Goal: Information Seeking & Learning: Learn about a topic

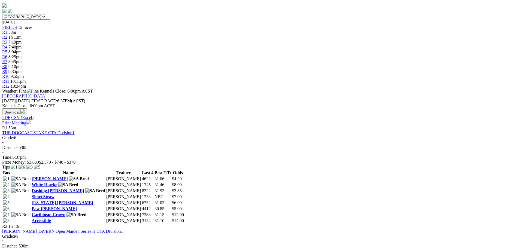
scroll to position [136, 0]
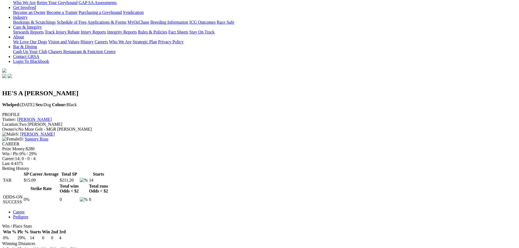
scroll to position [82, 0]
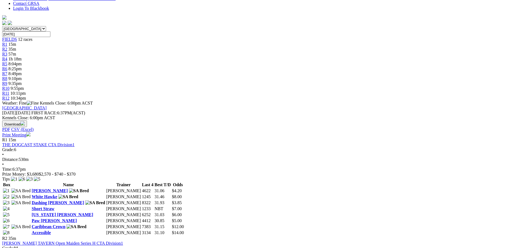
scroll to position [163, 0]
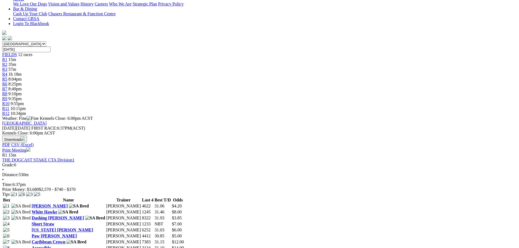
scroll to position [163, 0]
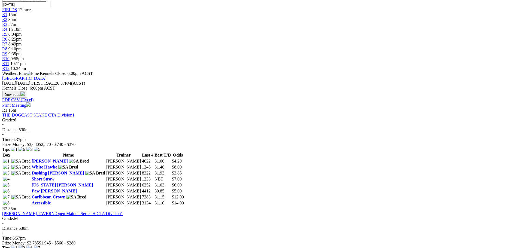
scroll to position [191, 0]
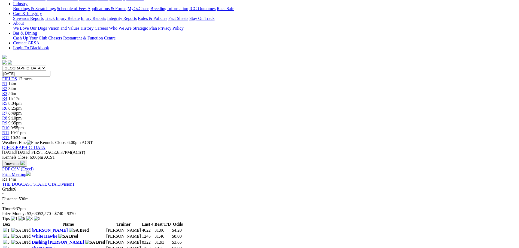
scroll to position [136, 0]
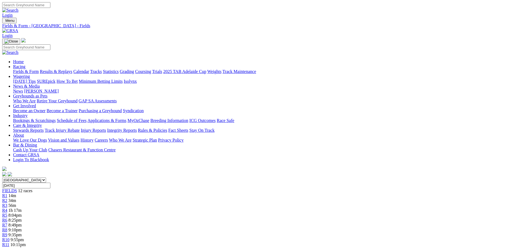
click at [72, 69] on link "Results & Replays" at bounding box center [56, 71] width 32 height 5
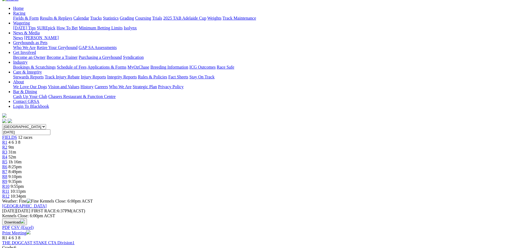
scroll to position [54, 0]
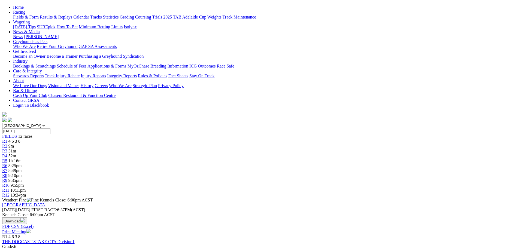
click at [130, 139] on div "R1 4 6 3 8" at bounding box center [259, 141] width 514 height 5
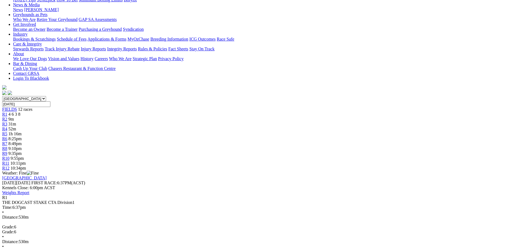
scroll to position [82, 0]
